Goal: Task Accomplishment & Management: Use online tool/utility

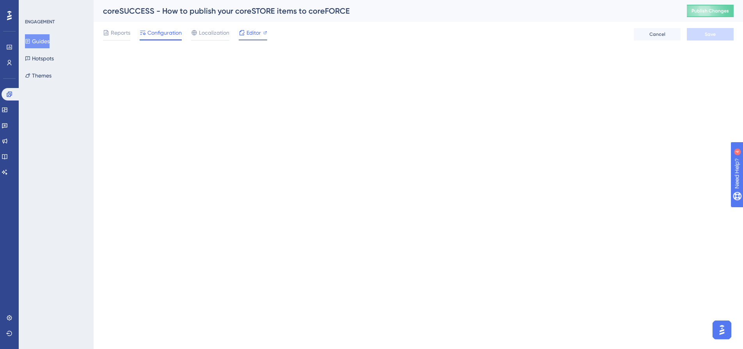
click at [256, 36] on span "Editor" at bounding box center [253, 32] width 14 height 9
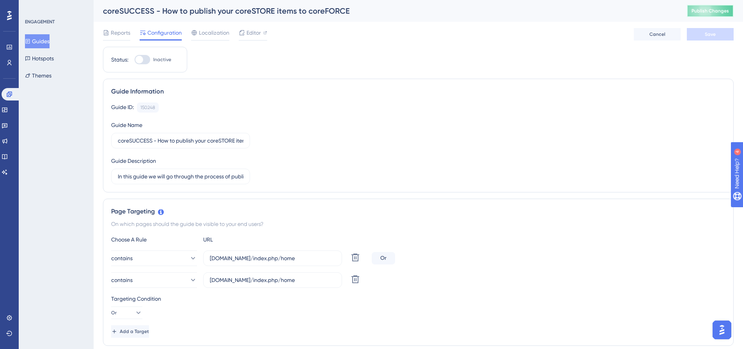
click at [724, 14] on span "Publish Changes" at bounding box center [709, 11] width 37 height 6
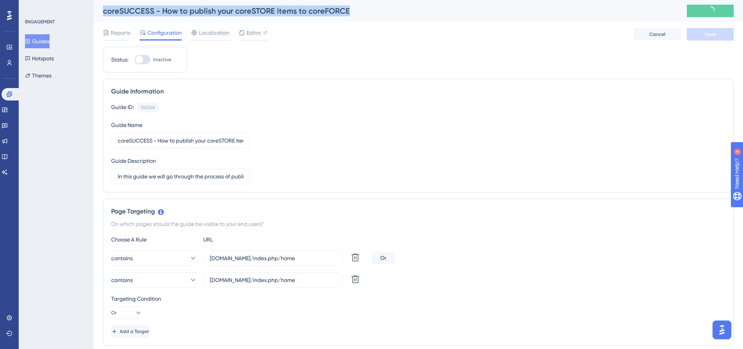
drag, startPoint x: 346, startPoint y: 11, endPoint x: 99, endPoint y: 4, distance: 247.7
click at [99, 4] on div "coreSUCCESS - How to publish your coreSTORE items to coreFORCE" at bounding box center [418, 11] width 649 height 22
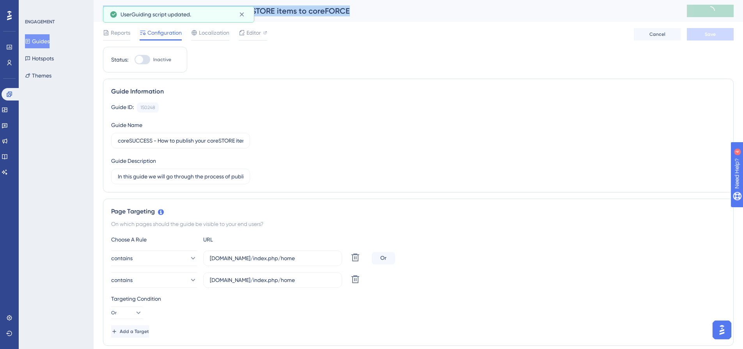
copy div "coreSUCCESS - How to publish your coreSTORE items to coreFORCE"
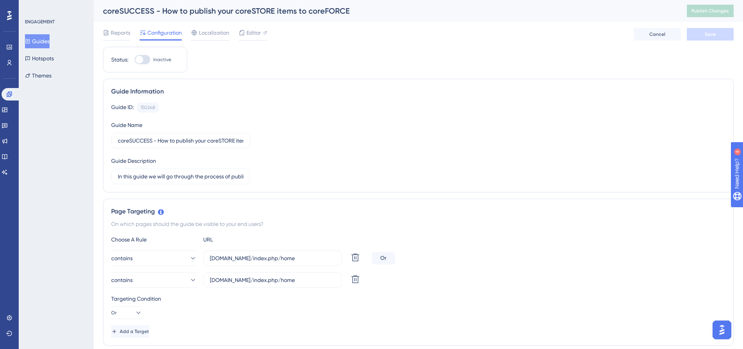
click at [421, 133] on div "Guide ID: 150248 Copy Guide Name coreSUCCESS - How to publish your coreSTORE it…" at bounding box center [418, 144] width 614 height 82
